Goal: Task Accomplishment & Management: Manage account settings

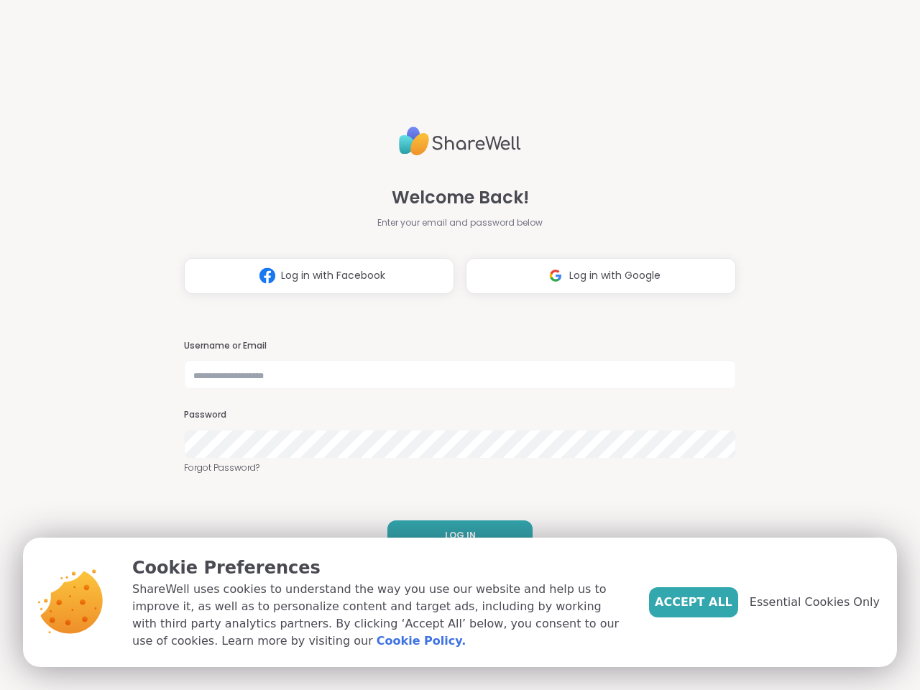
click at [454, 345] on h3 "Username or Email" at bounding box center [460, 346] width 552 height 12
click at [313, 276] on span "Log in with Facebook" at bounding box center [333, 275] width 104 height 15
click at [595, 276] on span "Log in with Google" at bounding box center [614, 275] width 91 height 15
click at [454, 536] on span "LOG IN" at bounding box center [460, 535] width 31 height 13
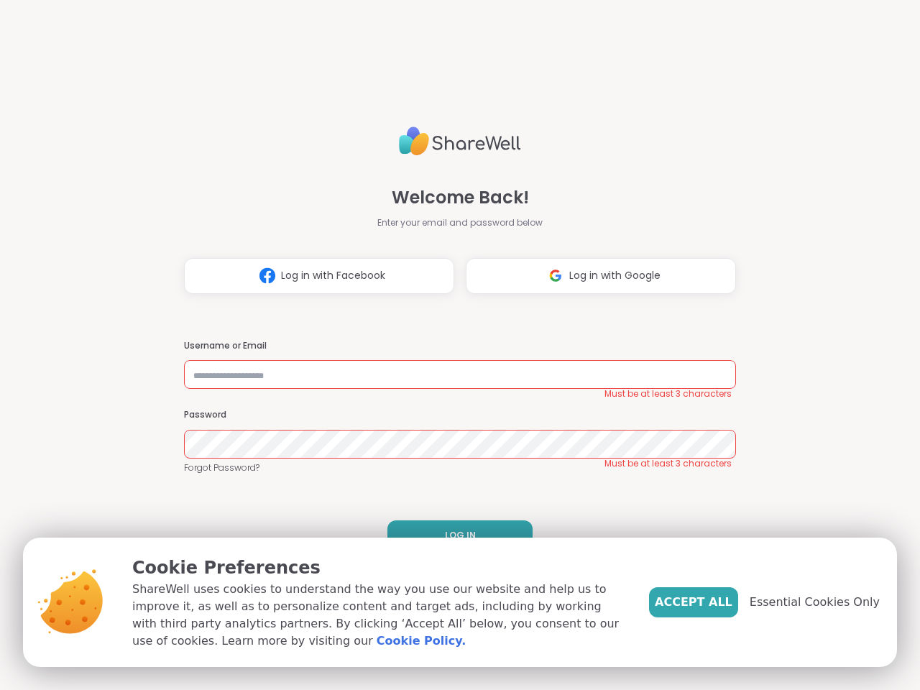
click at [717, 602] on span "Accept All" at bounding box center [694, 602] width 78 height 17
click at [823, 602] on div "Welcome Back! Enter your email and password below Log in with Facebook Log in w…" at bounding box center [460, 345] width 920 height 690
